Goal: Task Accomplishment & Management: Manage account settings

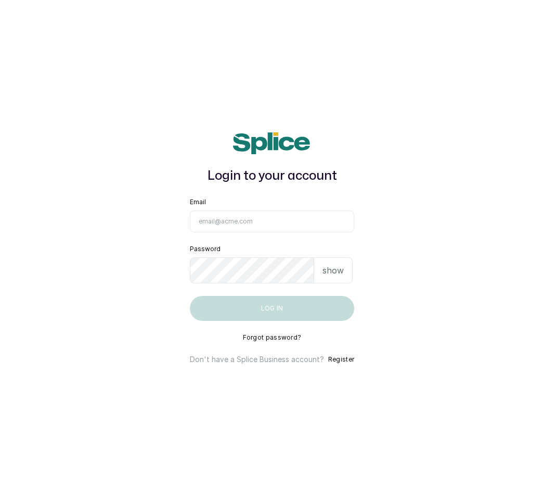
click at [214, 226] on input "Email" at bounding box center [272, 221] width 164 height 22
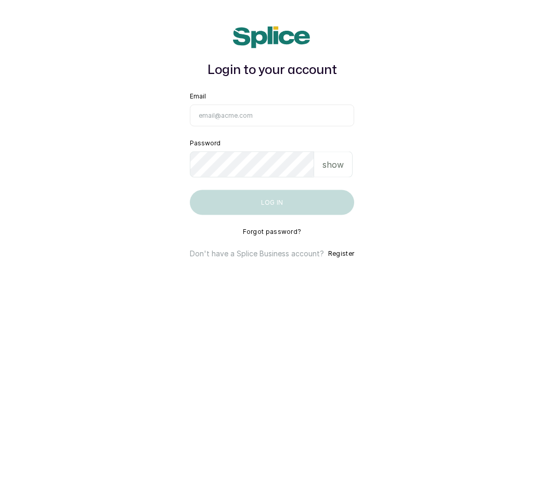
scroll to position [17, 0]
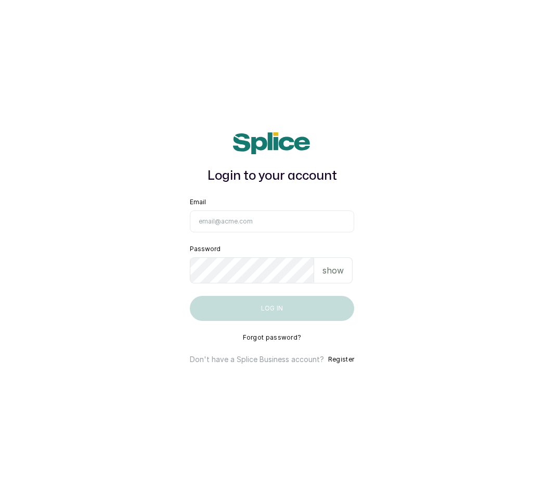
type input "F"
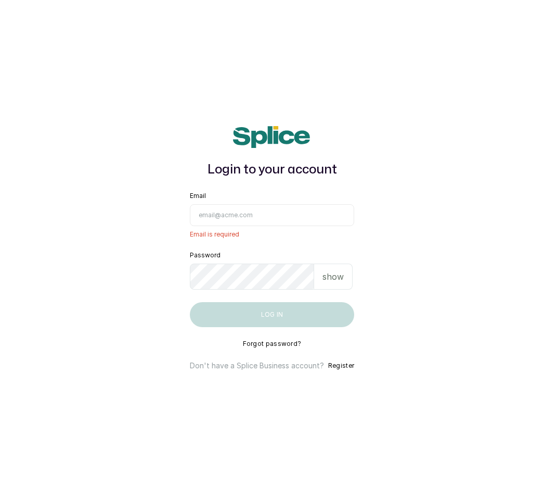
type input "F"
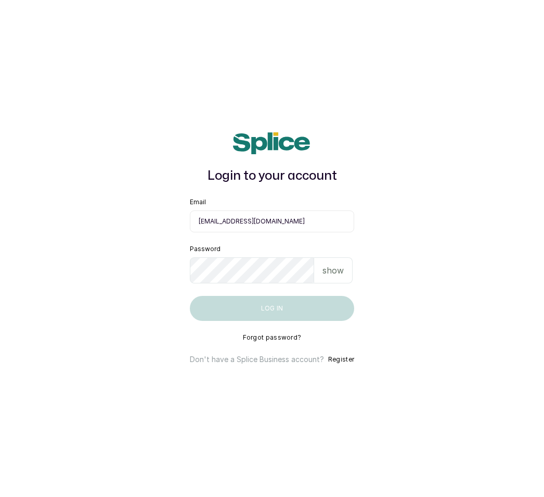
type input "[EMAIL_ADDRESS][DOMAIN_NAME]"
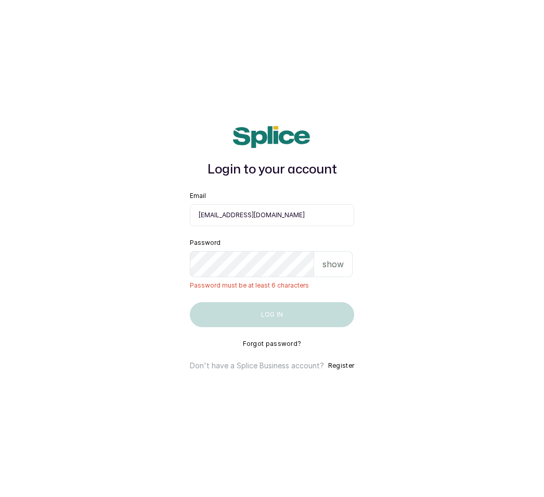
click at [352, 251] on div "show" at bounding box center [333, 264] width 39 height 26
click at [346, 255] on div "hide" at bounding box center [334, 264] width 33 height 26
click at [334, 258] on p "show" at bounding box center [333, 264] width 21 height 12
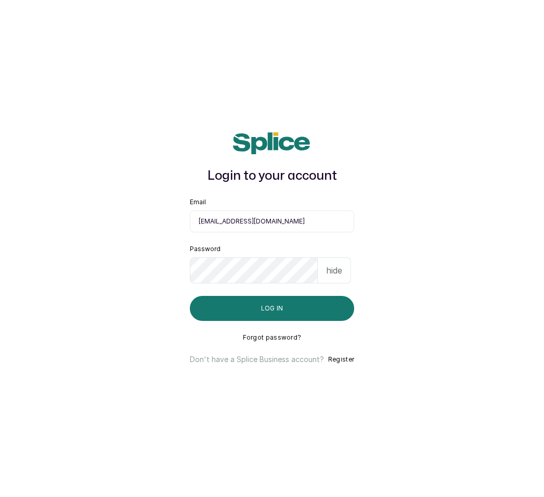
click at [348, 257] on div "hide" at bounding box center [334, 270] width 33 height 26
click at [286, 296] on button "Log in" at bounding box center [272, 308] width 164 height 25
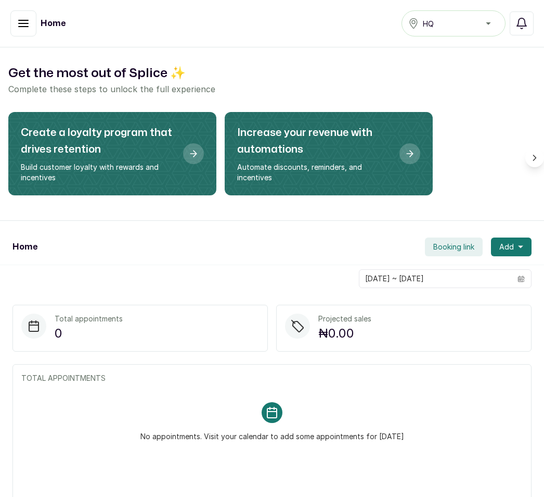
click at [32, 20] on button "button" at bounding box center [23, 23] width 26 height 26
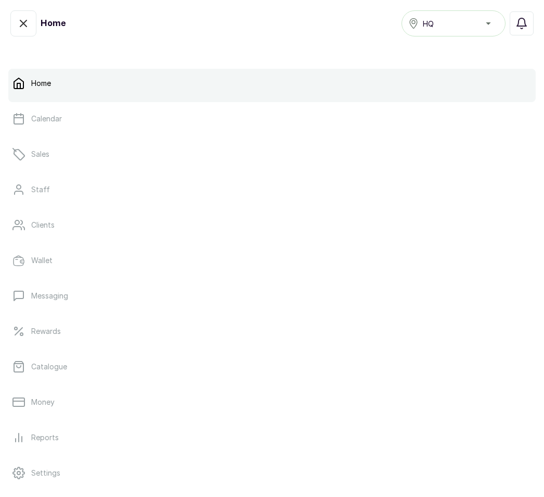
click at [75, 360] on link "Catalogue" at bounding box center [272, 366] width 528 height 29
